Goal: Information Seeking & Learning: Learn about a topic

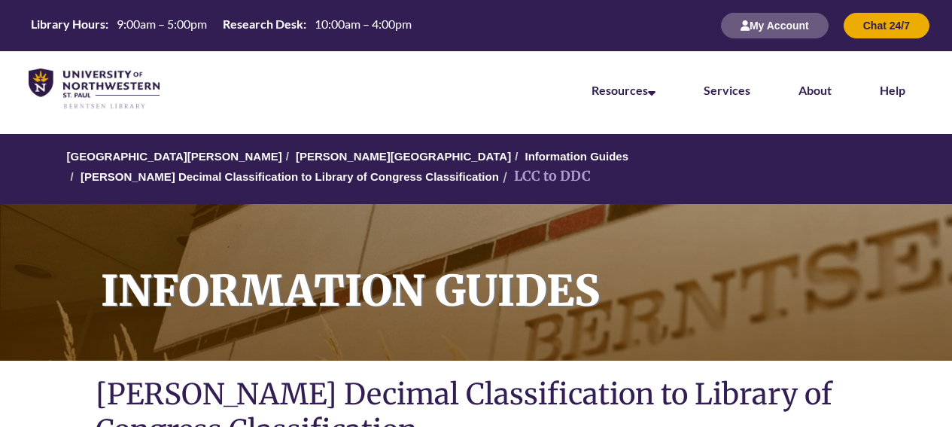
scroll to position [961, 0]
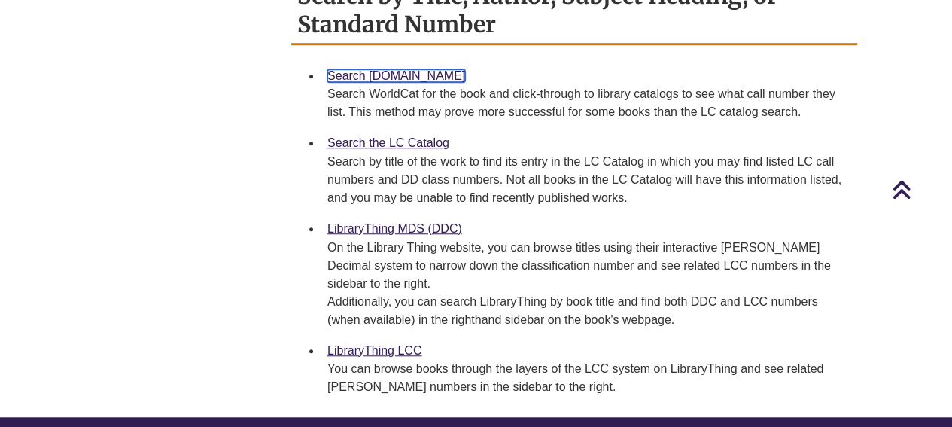
click at [394, 69] on link "Search [DOMAIN_NAME]" at bounding box center [397, 75] width 138 height 13
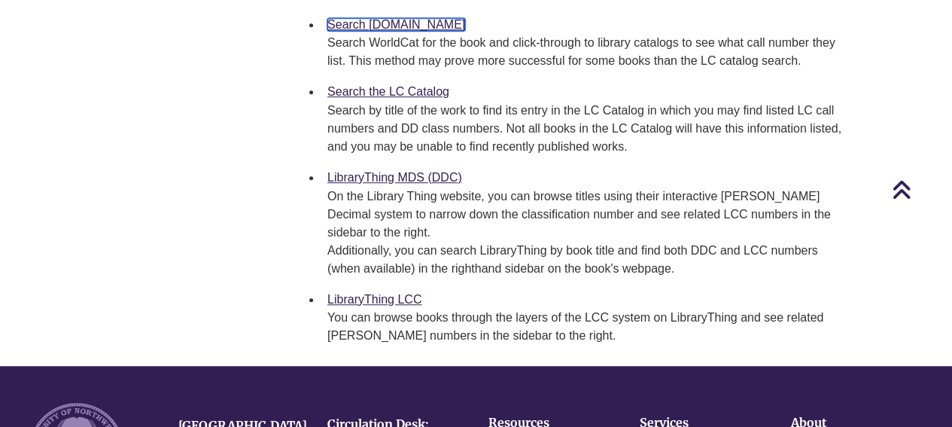
scroll to position [1005, 0]
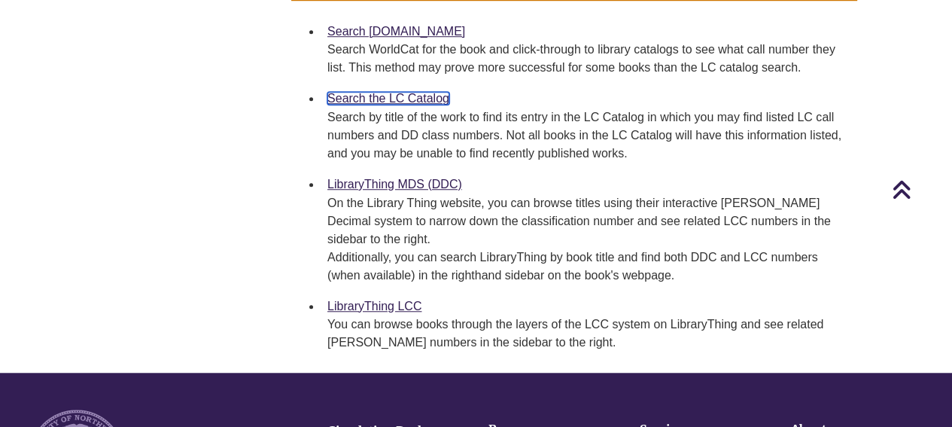
click at [411, 92] on link "Search the LC Catalog" at bounding box center [389, 98] width 122 height 13
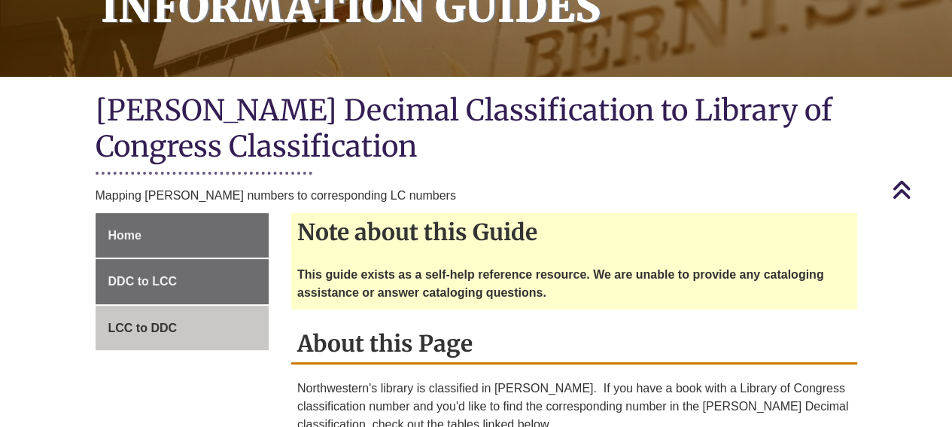
scroll to position [279, 0]
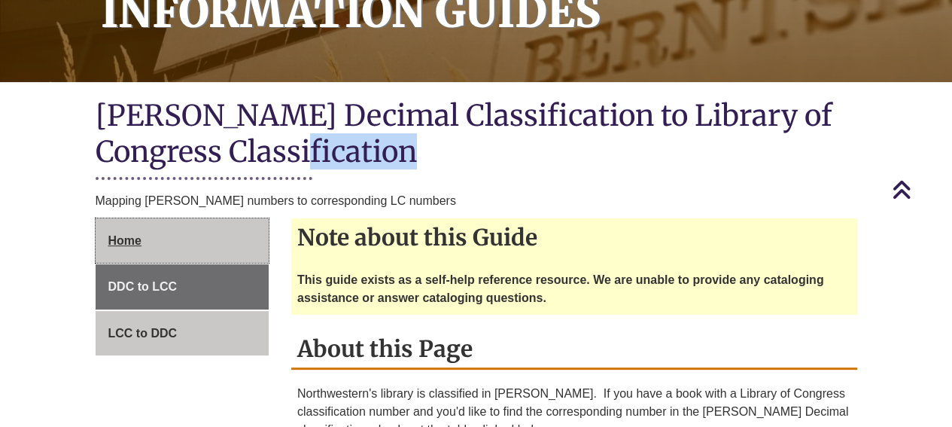
click at [106, 227] on link "Home" at bounding box center [183, 240] width 174 height 45
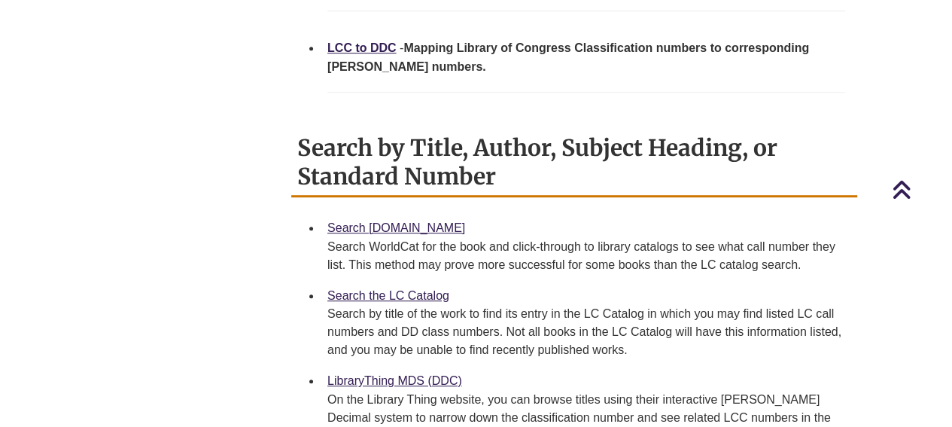
scroll to position [851, 0]
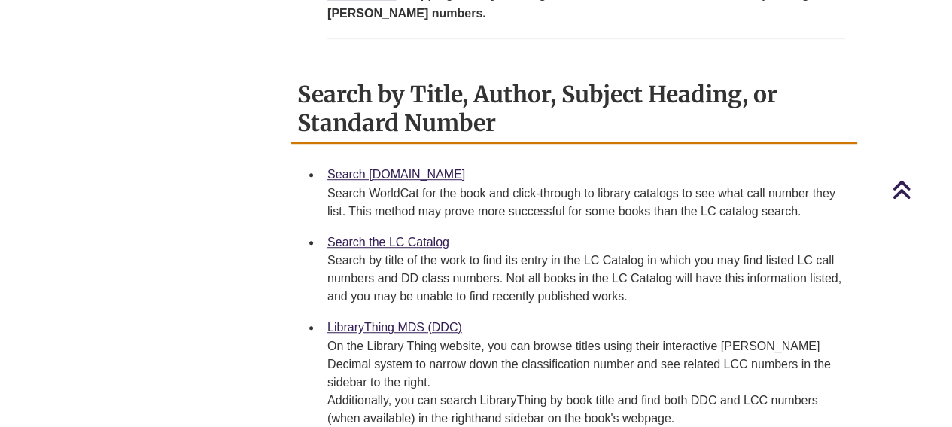
click at [392, 165] on div "Search [DOMAIN_NAME] Search WorldCat for the book and click-through to library …" at bounding box center [587, 193] width 518 height 56
click at [376, 168] on link "Search [DOMAIN_NAME]" at bounding box center [397, 174] width 138 height 13
